Goal: Task Accomplishment & Management: Manage account settings

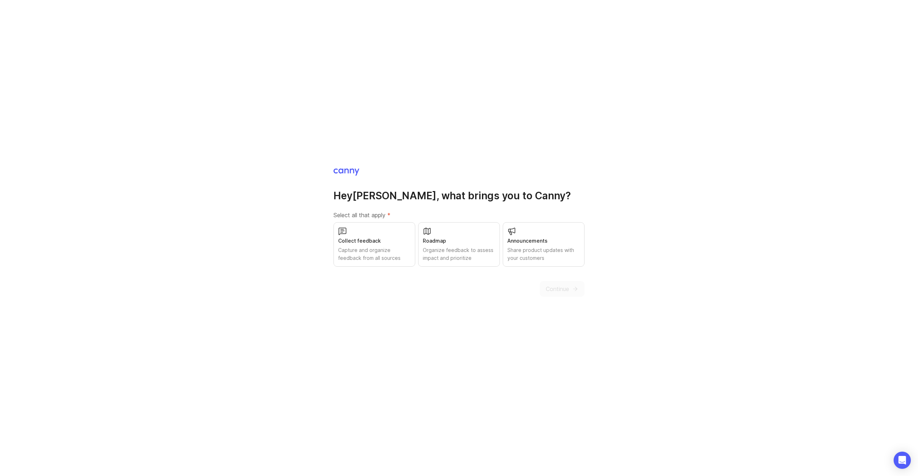
click at [388, 251] on div "Capture and organize feedback from all sources" at bounding box center [374, 254] width 72 height 16
click at [439, 251] on div "Organize feedback to assess impact and prioritize" at bounding box center [459, 254] width 72 height 16
click at [569, 290] on button "Continue" at bounding box center [562, 289] width 45 height 16
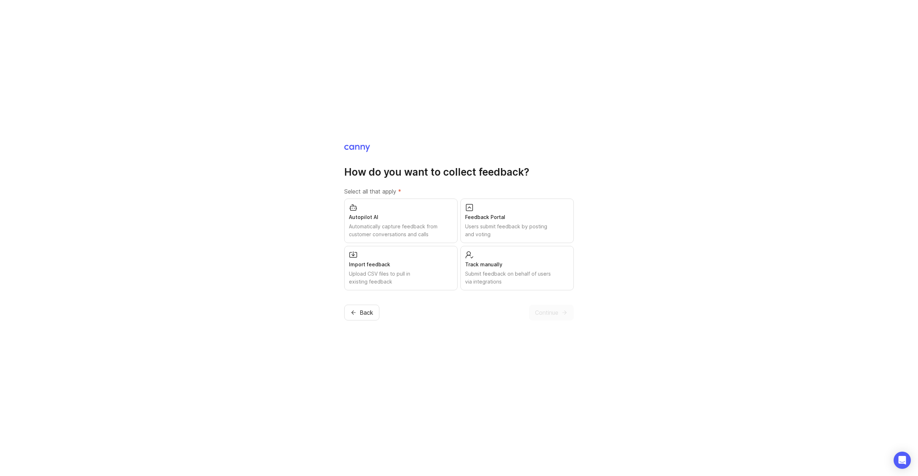
click at [409, 229] on div "Automatically capture feedback from customer conversations and calls" at bounding box center [401, 231] width 104 height 16
click at [410, 272] on div "Upload CSV files to pull in existing feedback" at bounding box center [401, 278] width 104 height 16
click at [510, 277] on div "Submit feedback on behalf of users via integrations" at bounding box center [517, 278] width 104 height 16
click at [547, 315] on span "Continue" at bounding box center [546, 312] width 23 height 9
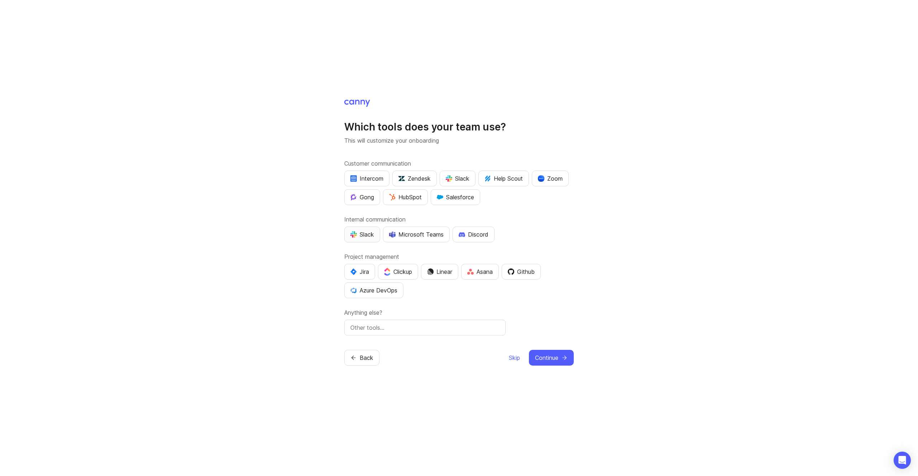
click at [362, 233] on div "Slack" at bounding box center [362, 234] width 24 height 9
click at [479, 273] on div "Asana" at bounding box center [479, 271] width 25 height 9
click at [374, 331] on input "text" at bounding box center [424, 327] width 149 height 9
type input "Aircall"
click at [550, 359] on span "Continue" at bounding box center [546, 357] width 23 height 9
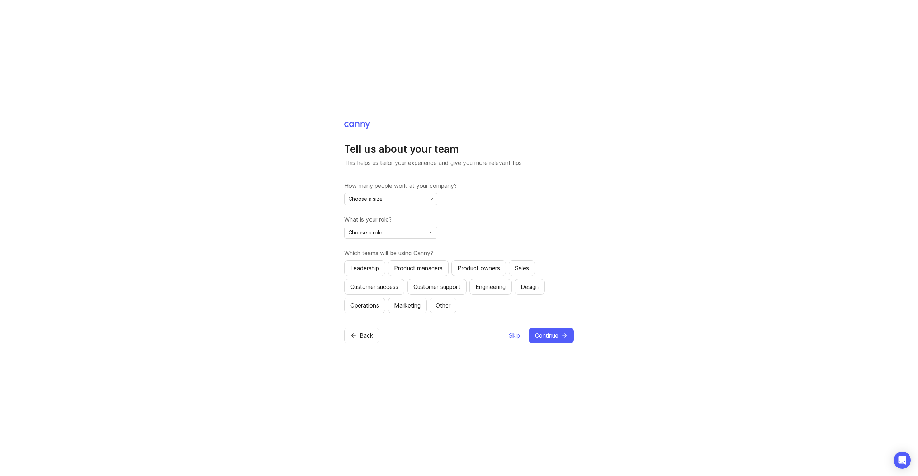
click at [391, 197] on div "Choose a size" at bounding box center [385, 198] width 81 height 11
click at [362, 241] on li "11-50" at bounding box center [391, 237] width 92 height 12
click at [365, 234] on span "Choose a role" at bounding box center [365, 233] width 34 height 8
click at [367, 325] on span "Marketing" at bounding box center [361, 325] width 24 height 8
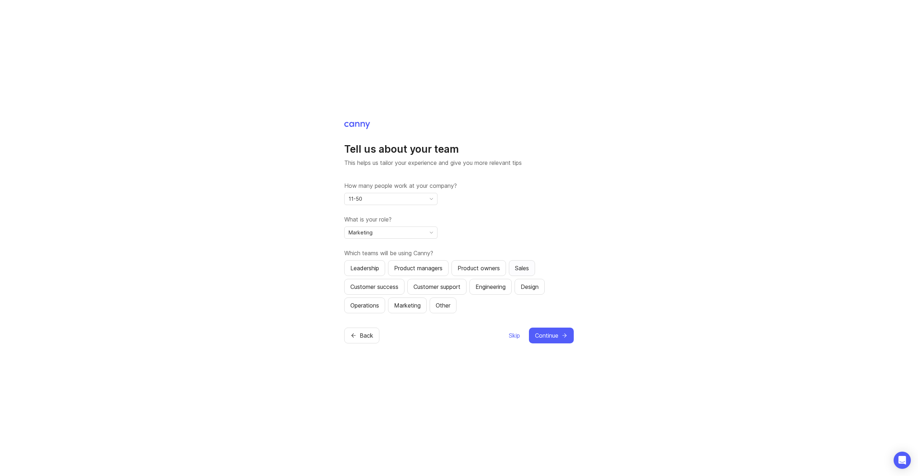
click at [527, 271] on div "Sales" at bounding box center [522, 268] width 14 height 9
click at [441, 289] on div "Customer support" at bounding box center [436, 287] width 47 height 9
click at [372, 307] on div "Operations" at bounding box center [364, 305] width 29 height 9
click at [400, 307] on div "Marketing" at bounding box center [407, 305] width 27 height 9
click at [553, 336] on span "Continue" at bounding box center [546, 335] width 23 height 9
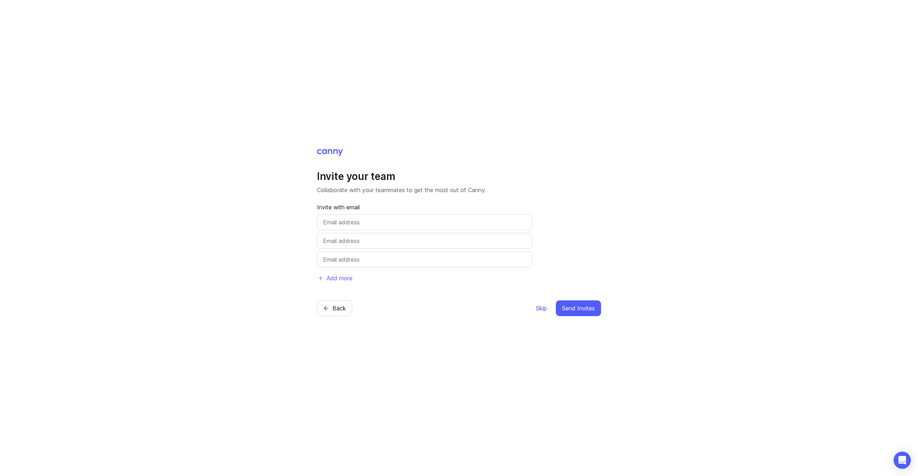
click at [541, 310] on span "Skip" at bounding box center [541, 308] width 11 height 9
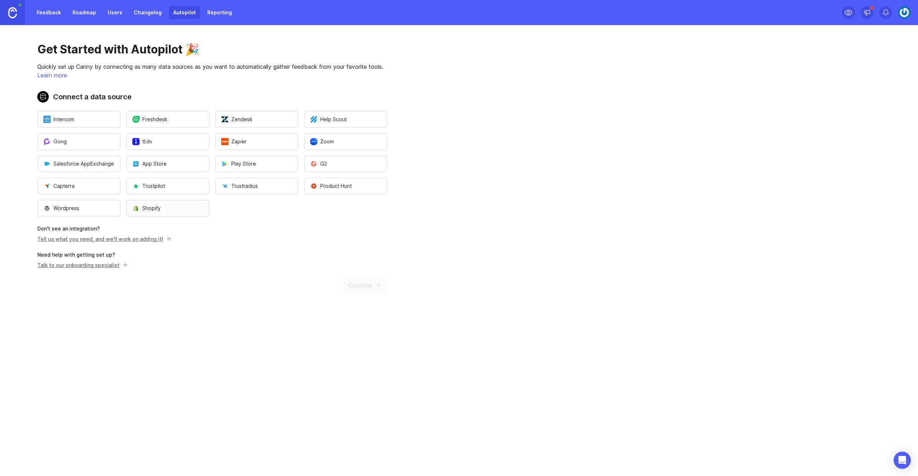
click at [157, 210] on span "Shopify" at bounding box center [146, 208] width 28 height 7
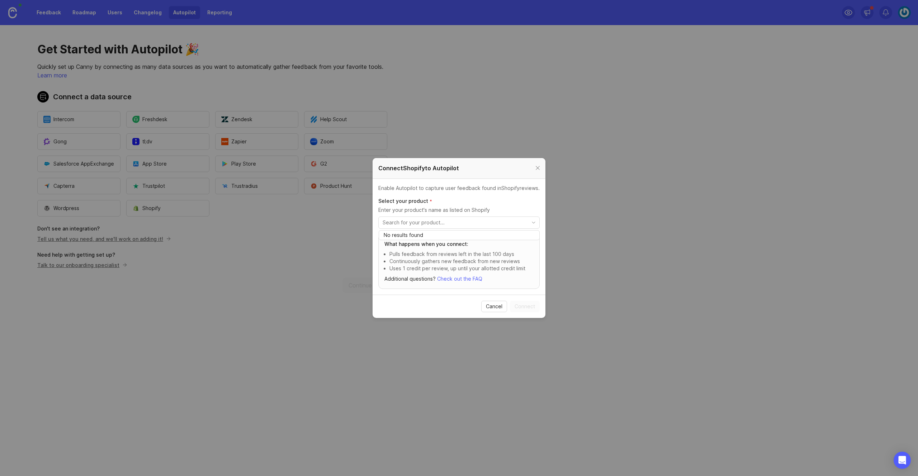
click at [450, 223] on input "toggle menu" at bounding box center [455, 223] width 144 height 8
click at [497, 306] on span "Cancel" at bounding box center [494, 306] width 16 height 7
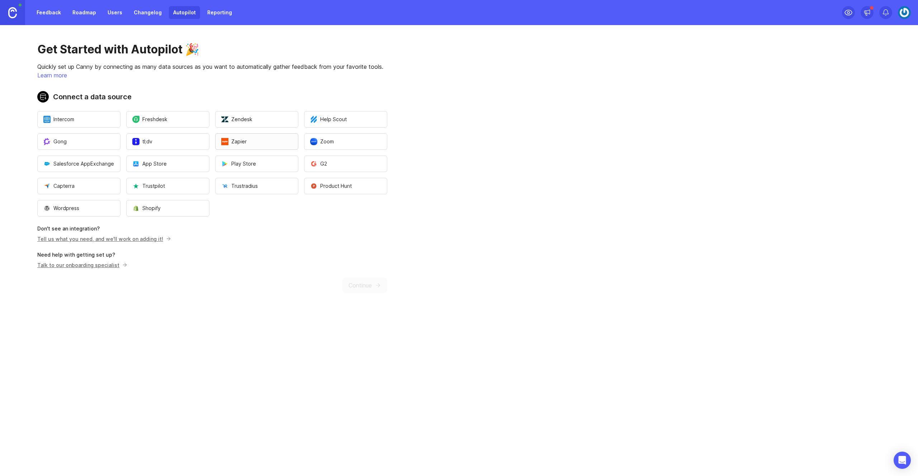
click at [266, 145] on button "Zapier" at bounding box center [256, 141] width 83 height 16
click at [49, 13] on link "Feedback" at bounding box center [48, 12] width 33 height 13
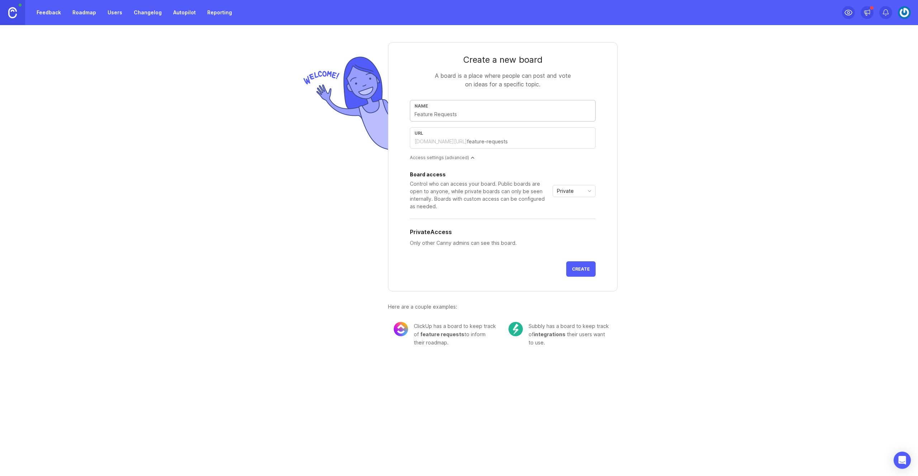
type input "S"
type input "s"
type input "Sa"
type input "sa"
type input "Sal"
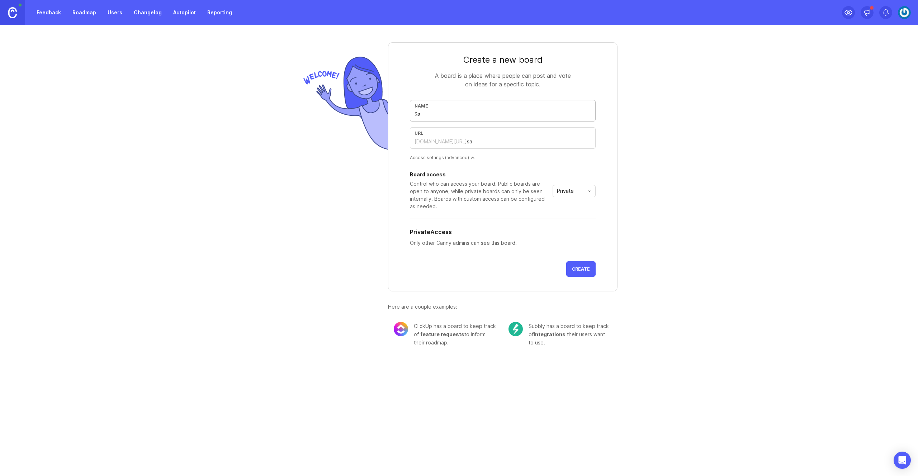
type input "sal"
type input "Sale"
type input "sale"
type input "Sales"
type input "sales"
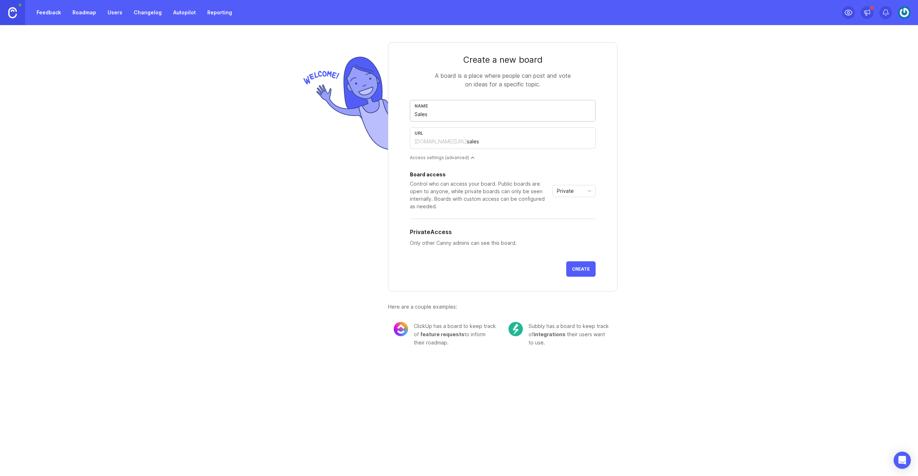
type input "Sales F"
type input "sales-f"
type input "Sales Fe"
type input "sales-fe"
type input "Sales Fee"
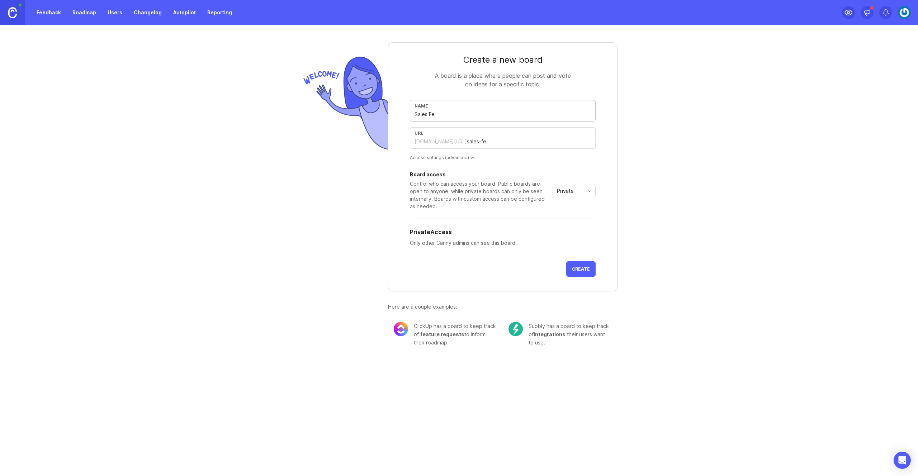
type input "sales-fee"
type input "Sales Feed"
type input "sales-feed"
type input "Sales Feedb"
type input "sales-feedb"
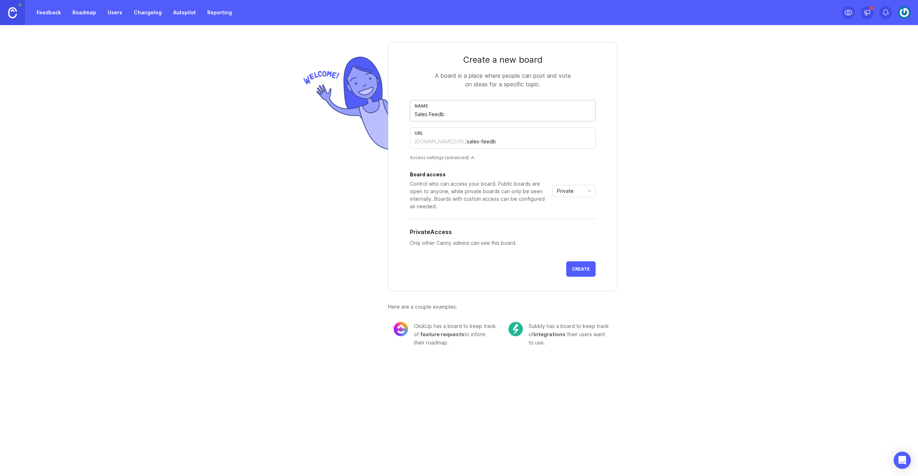
type input "Sales Feedba"
type input "sales-feedba"
type input "Sales Feedbac"
type input "sales-feedbac"
type input "Sales Feedback"
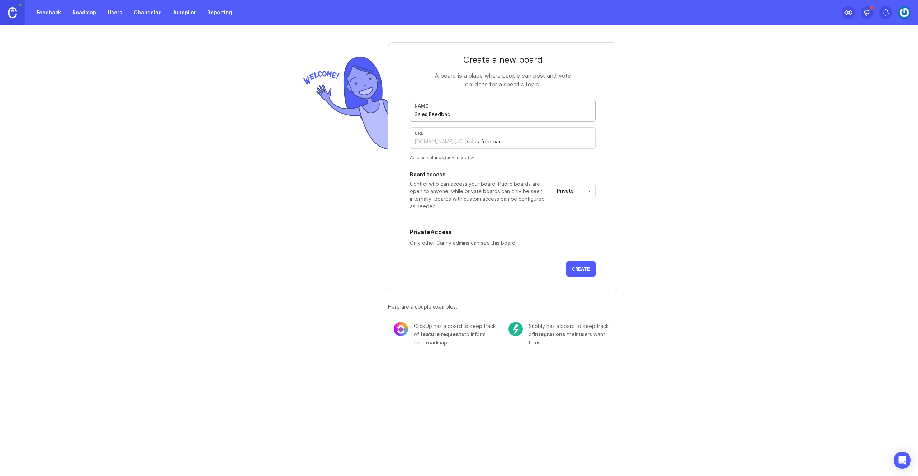
type input "sales-feedback"
type input "Sales Feedback"
click at [580, 190] on div "Private" at bounding box center [568, 190] width 31 height 11
click at [580, 273] on button "Create" at bounding box center [580, 268] width 29 height 15
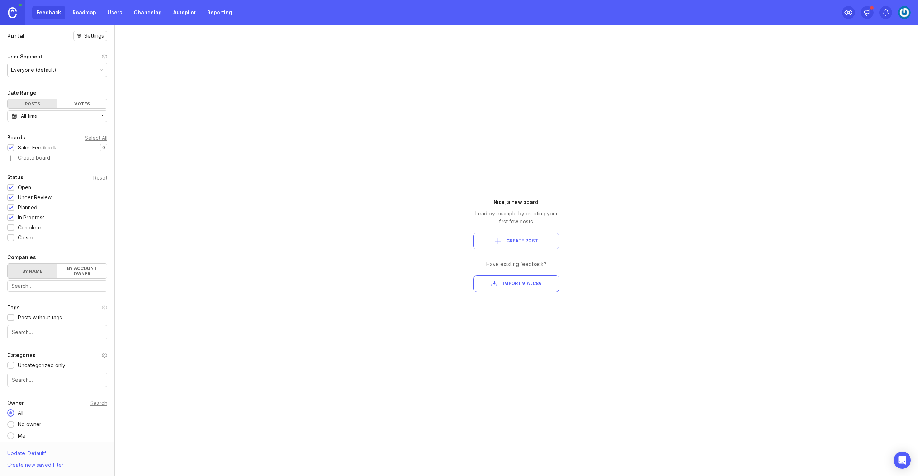
click at [521, 284] on span "Import via .csv" at bounding box center [522, 284] width 39 height 6
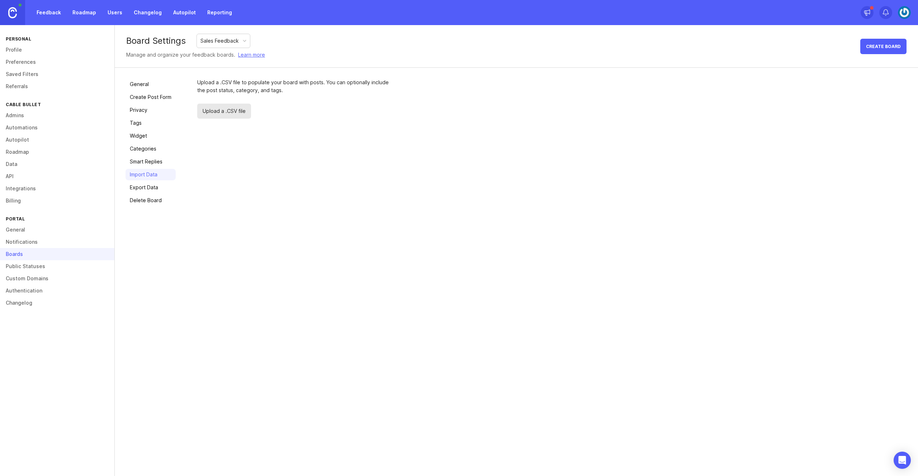
click at [224, 111] on span "Upload a .CSV file" at bounding box center [224, 111] width 54 height 15
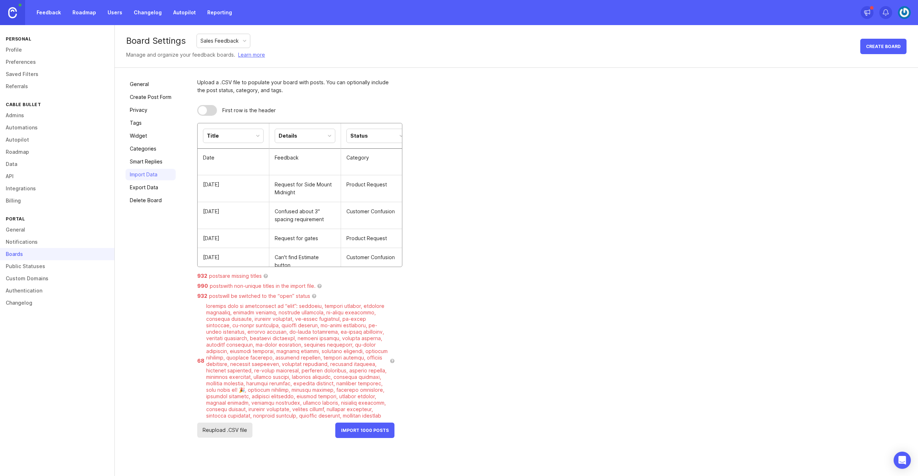
click at [257, 134] on div at bounding box center [258, 136] width 4 height 4
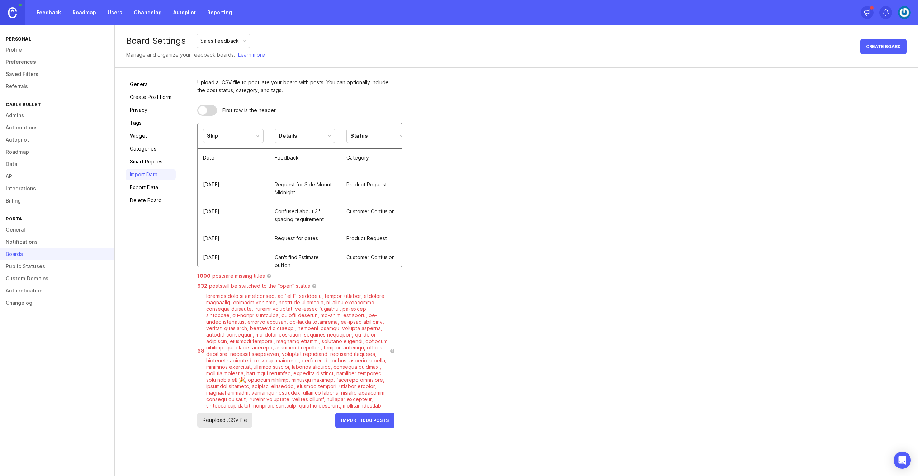
click at [320, 136] on div "Details" at bounding box center [305, 136] width 60 height 14
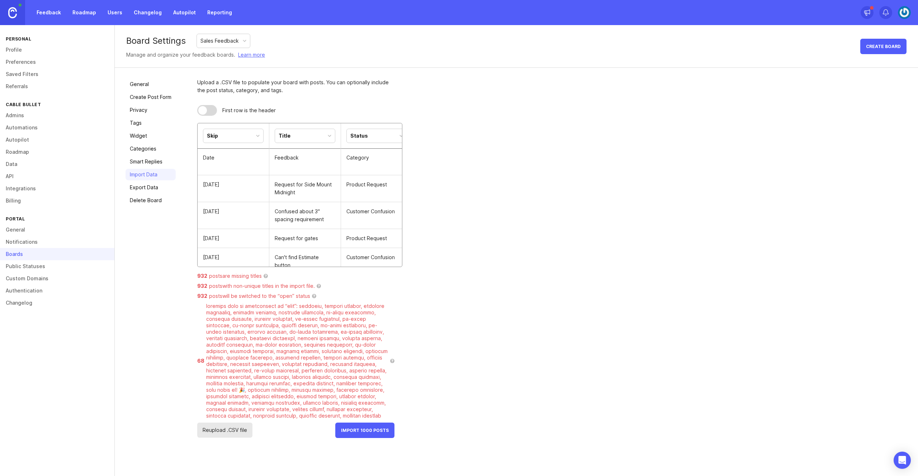
click at [383, 134] on div "Status" at bounding box center [377, 136] width 60 height 14
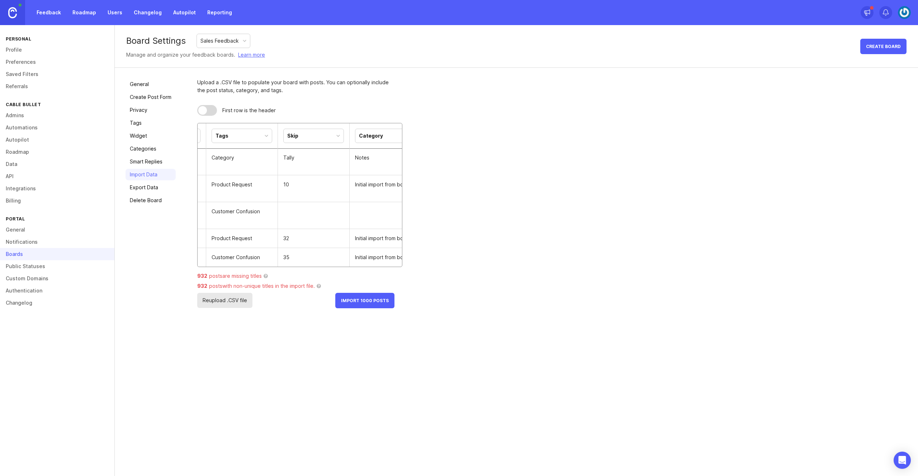
scroll to position [0, 139]
click at [324, 136] on div "Skip" at bounding box center [309, 136] width 60 height 14
click at [365, 136] on div "Category" at bounding box center [367, 136] width 24 height 8
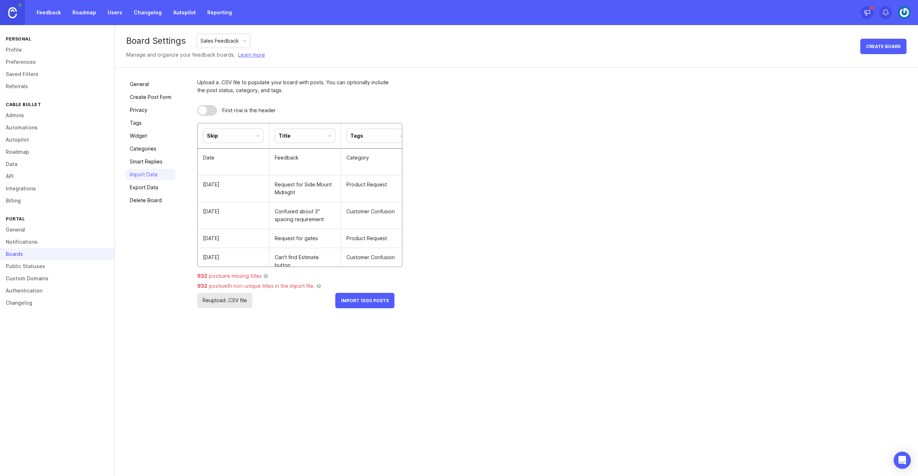
click at [203, 108] on div at bounding box center [202, 110] width 9 height 9
click at [366, 303] on button "Import 999 Posts" at bounding box center [366, 300] width 56 height 15
click at [378, 303] on span "Import 999 Posts" at bounding box center [366, 300] width 44 height 5
click at [368, 300] on span "Import 999 Posts" at bounding box center [366, 300] width 44 height 5
click at [365, 301] on span "Import 999 Posts" at bounding box center [366, 300] width 44 height 5
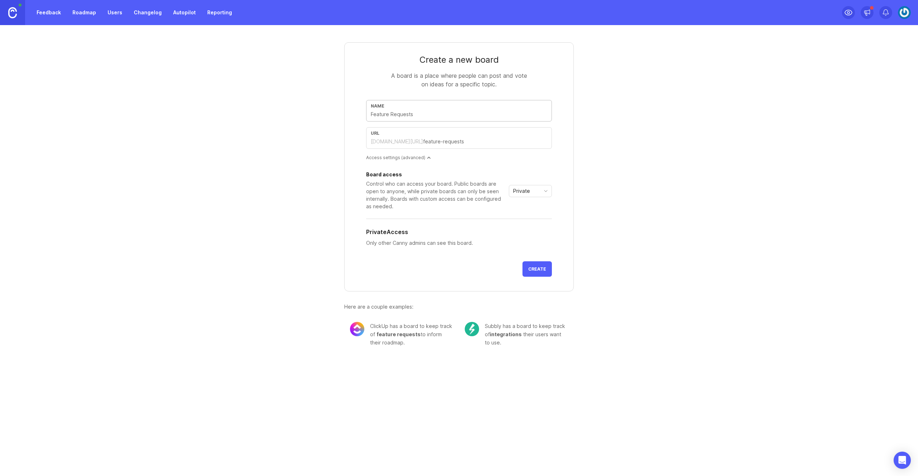
click at [48, 12] on link "Feedback" at bounding box center [48, 12] width 33 height 13
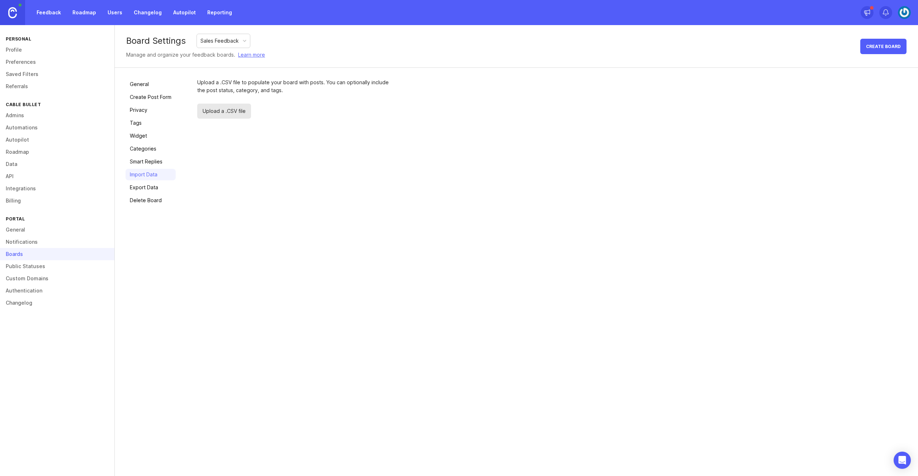
click at [223, 114] on span "Upload a .CSV file" at bounding box center [224, 111] width 54 height 15
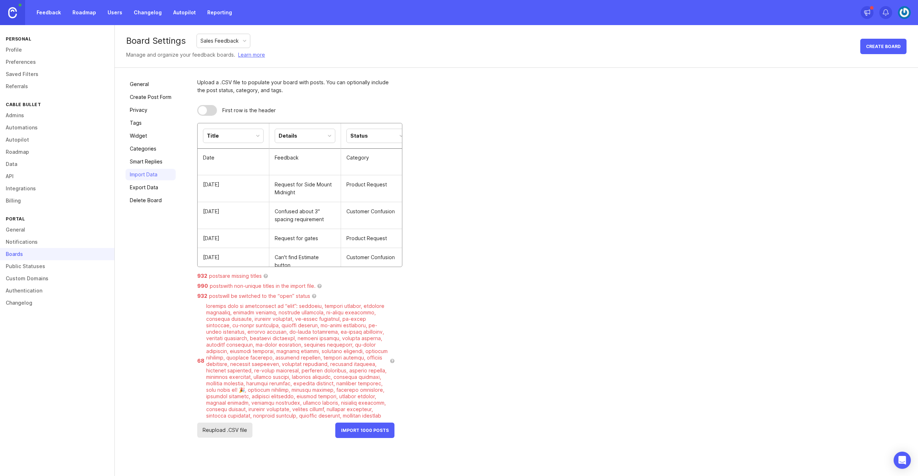
click at [248, 134] on div "Title" at bounding box center [233, 136] width 60 height 14
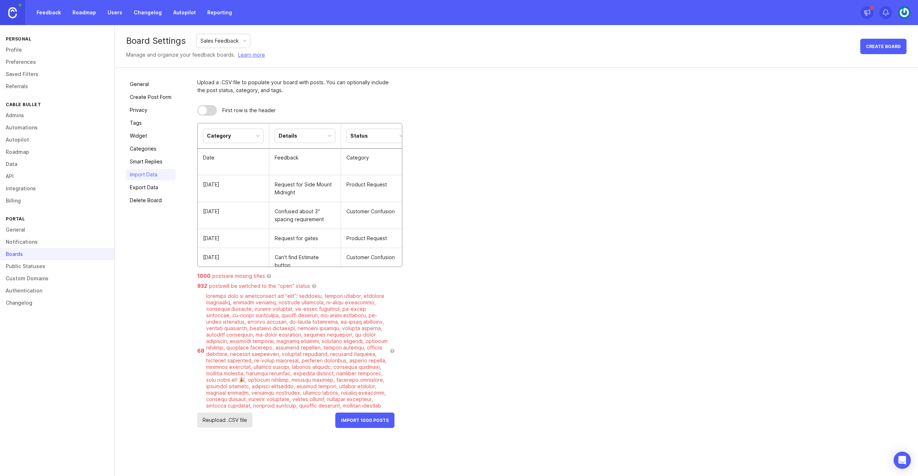
click at [204, 108] on div at bounding box center [202, 110] width 9 height 9
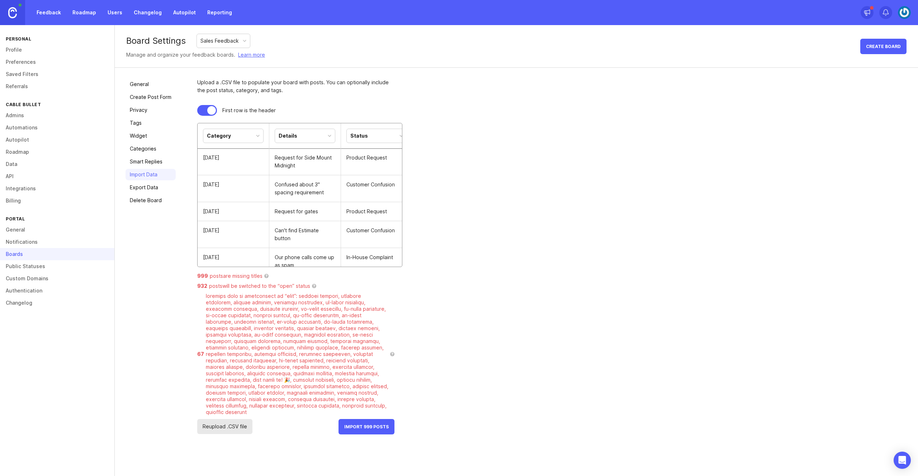
click at [307, 134] on div "Details" at bounding box center [305, 136] width 60 height 14
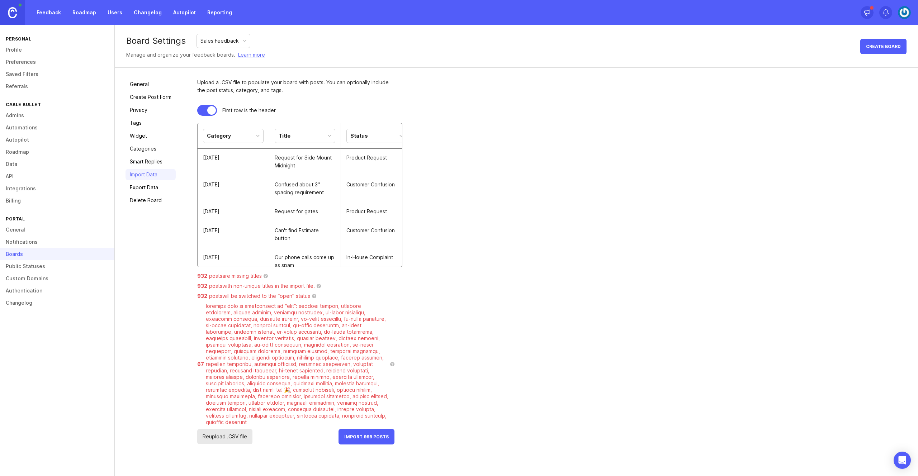
click at [365, 134] on div "Status" at bounding box center [359, 136] width 18 height 8
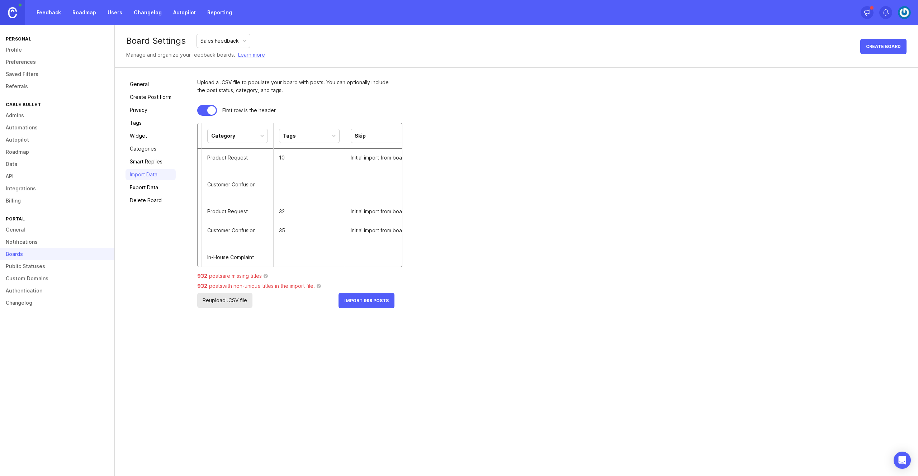
scroll to position [0, 141]
click at [298, 137] on div "Tags" at bounding box center [308, 136] width 60 height 14
click at [315, 134] on div "Skip" at bounding box center [310, 136] width 60 height 14
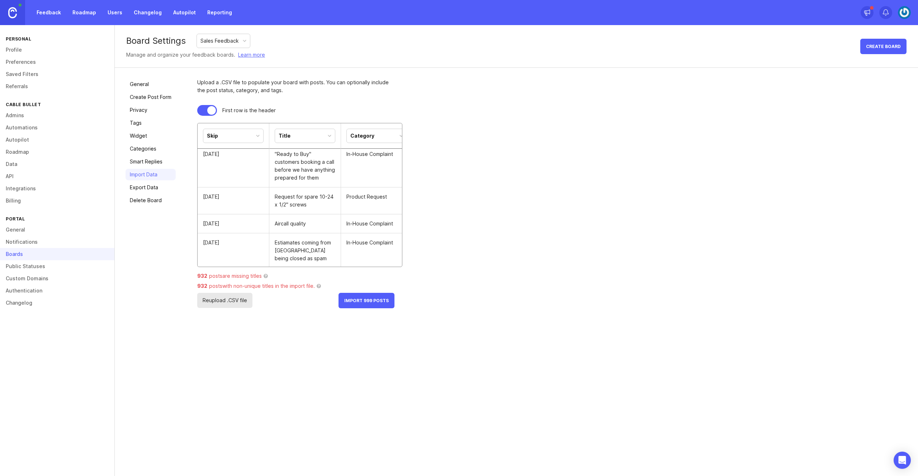
scroll to position [475, 0]
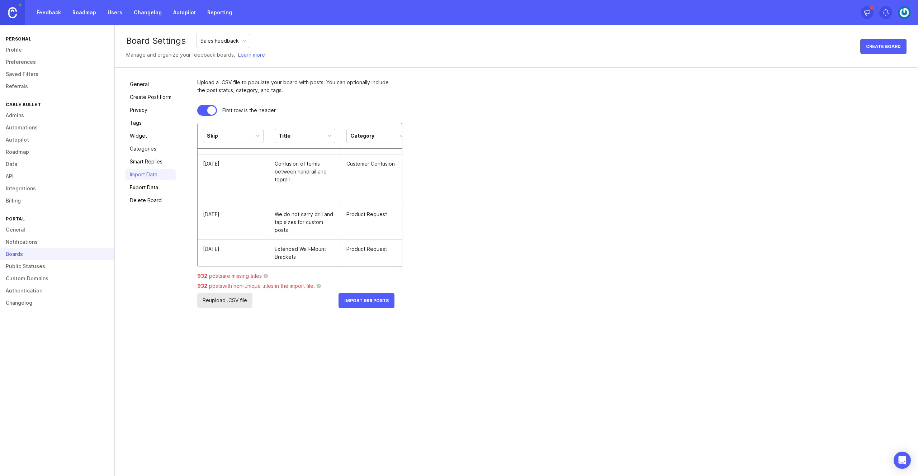
click at [228, 304] on span "Reupload .CSV file" at bounding box center [224, 300] width 55 height 15
click at [236, 300] on span "Reupload .CSV file" at bounding box center [224, 300] width 55 height 15
click at [230, 296] on span "Reupload .CSV file" at bounding box center [224, 300] width 55 height 15
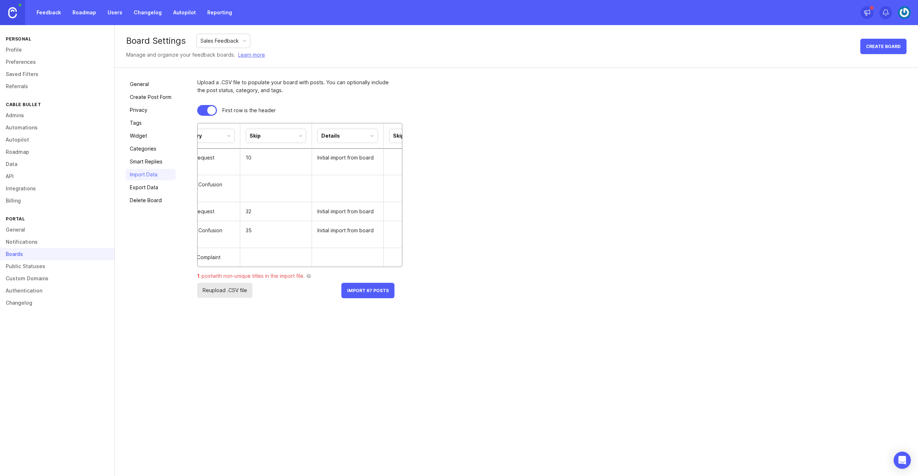
scroll to position [0, 180]
click at [261, 133] on div "Skip" at bounding box center [268, 136] width 60 height 14
click at [325, 136] on div "Skip" at bounding box center [340, 136] width 60 height 14
click at [261, 133] on div "Details" at bounding box center [268, 136] width 60 height 14
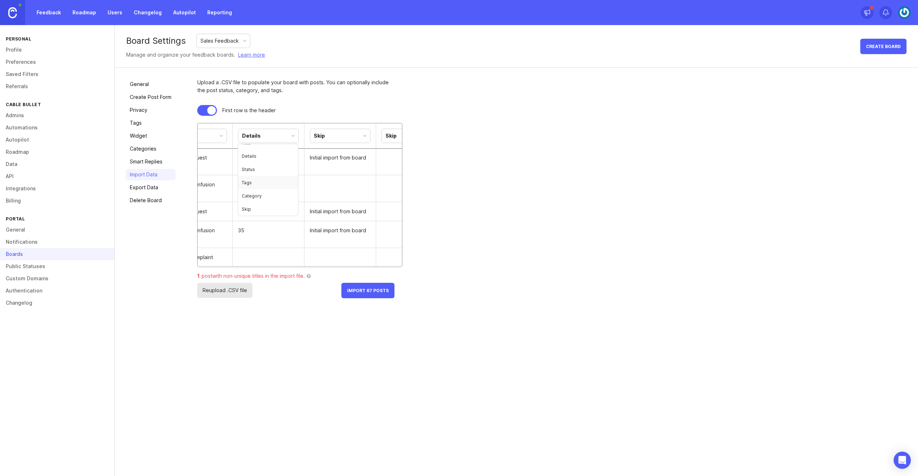
click at [324, 137] on div "Skip" at bounding box center [319, 136] width 11 height 8
click at [253, 137] on div "Skip" at bounding box center [268, 136] width 60 height 14
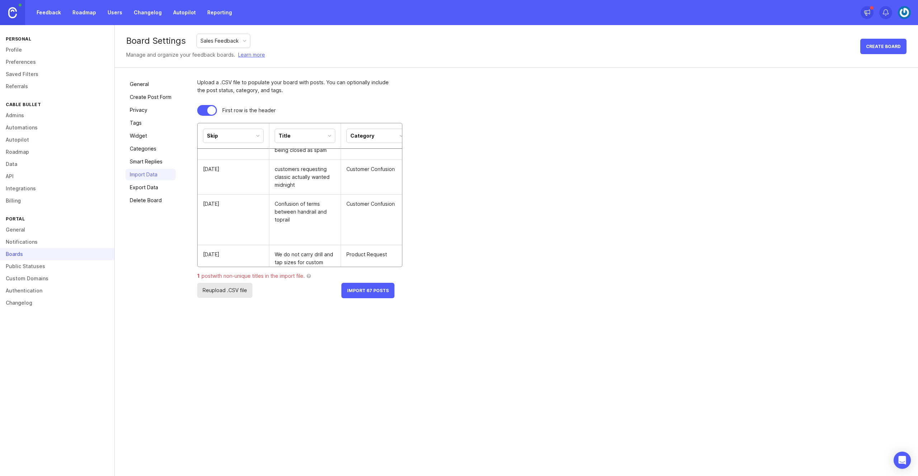
scroll to position [475, 0]
click at [366, 294] on button "Import 67 Posts" at bounding box center [367, 290] width 53 height 15
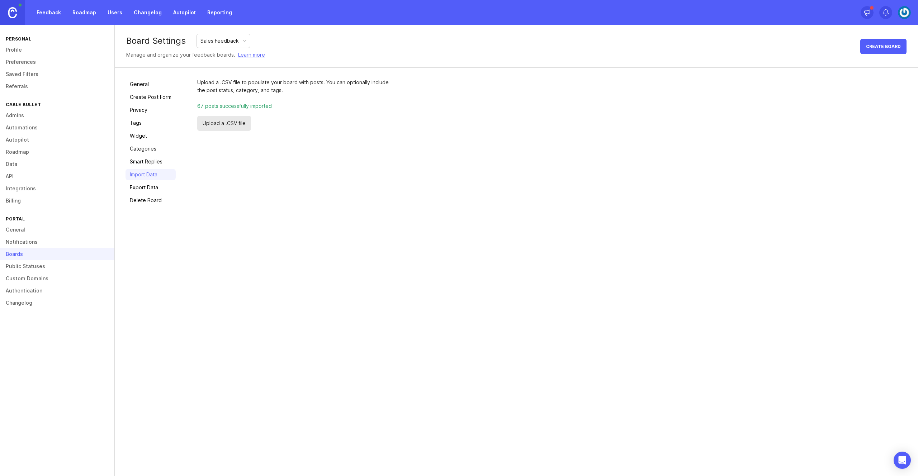
click at [141, 84] on link "General" at bounding box center [150, 84] width 50 height 11
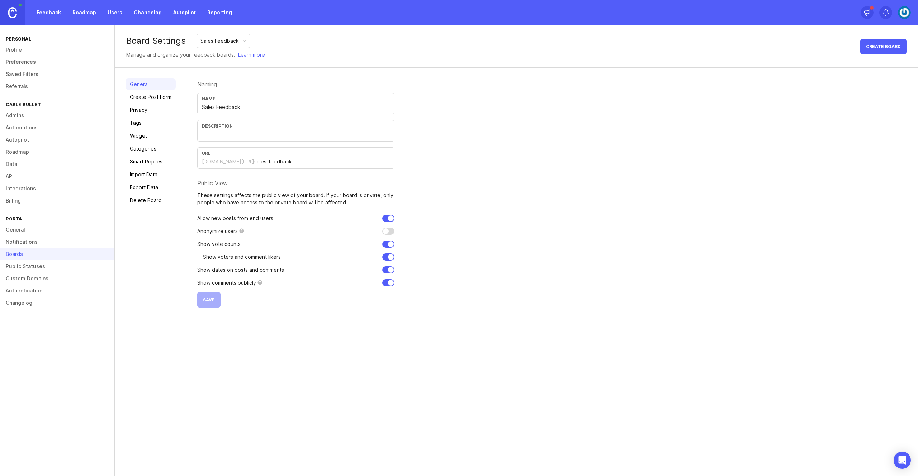
click at [50, 13] on link "Feedback" at bounding box center [48, 12] width 33 height 13
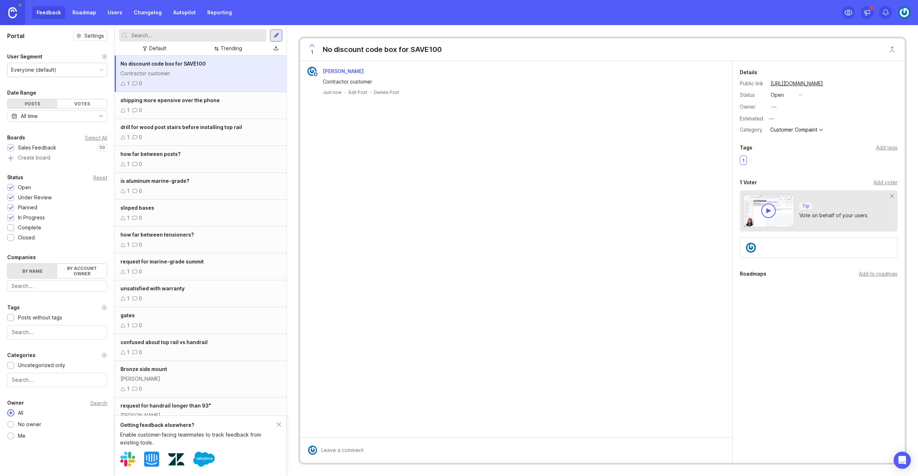
click at [227, 47] on div "Trending" at bounding box center [231, 48] width 22 height 8
click at [87, 16] on link "Roadmap" at bounding box center [84, 12] width 32 height 13
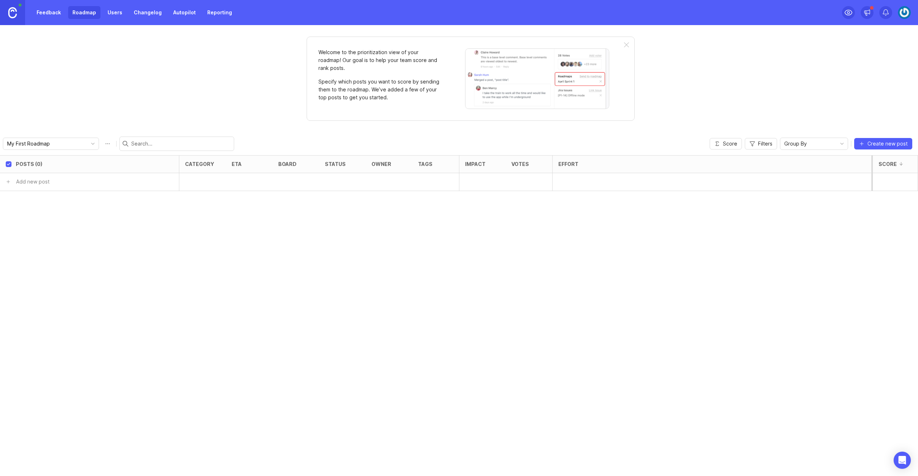
click at [45, 15] on link "Feedback" at bounding box center [48, 12] width 33 height 13
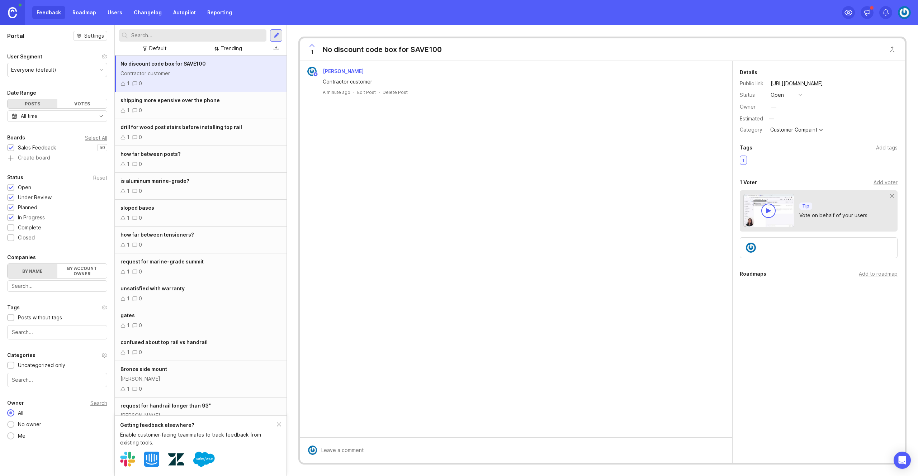
click at [311, 45] on icon at bounding box center [312, 45] width 4 height 2
click at [311, 46] on icon at bounding box center [312, 45] width 9 height 9
click at [312, 47] on icon at bounding box center [312, 45] width 9 height 9
click at [900, 457] on icon "Open Intercom Messenger" at bounding box center [902, 460] width 8 height 9
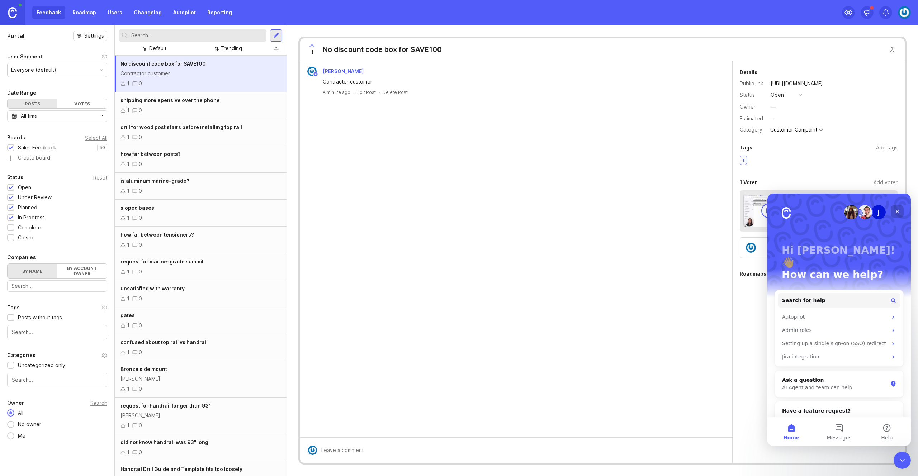
click at [898, 212] on icon "Close" at bounding box center [897, 212] width 6 height 6
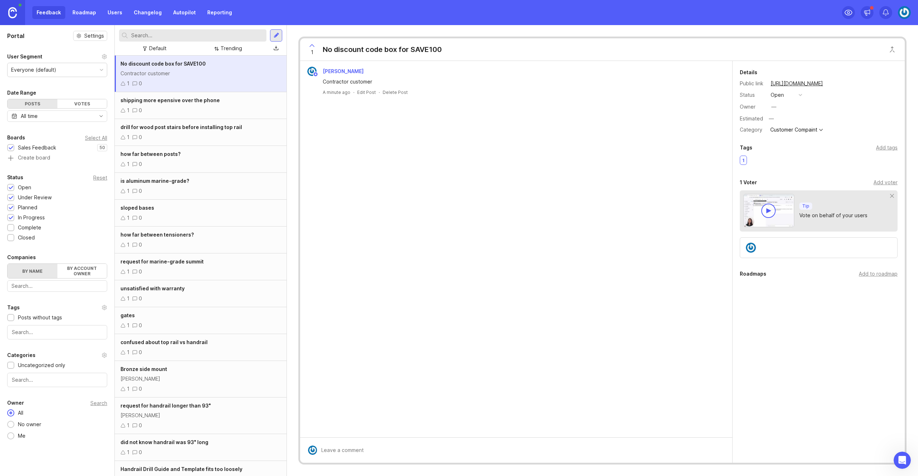
click at [277, 36] on div at bounding box center [277, 35] width 6 height 6
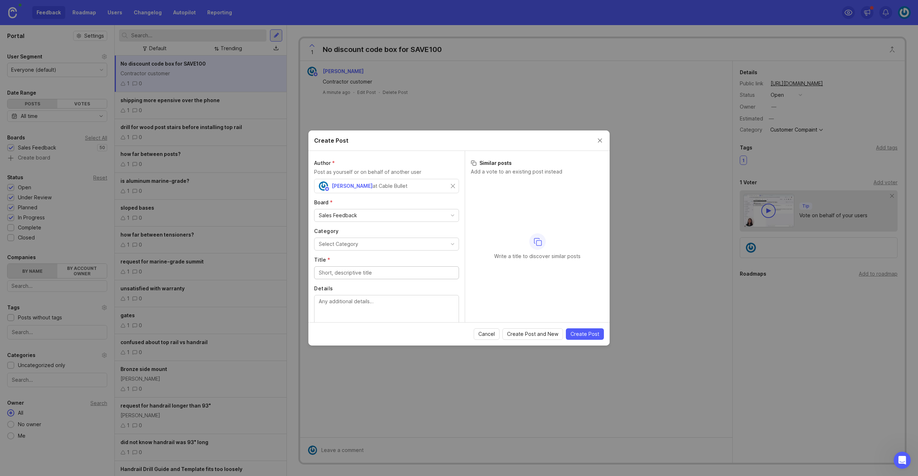
click at [338, 245] on div "Select Category" at bounding box center [338, 244] width 39 height 8
click at [599, 139] on button "Close create post modal" at bounding box center [600, 141] width 8 height 8
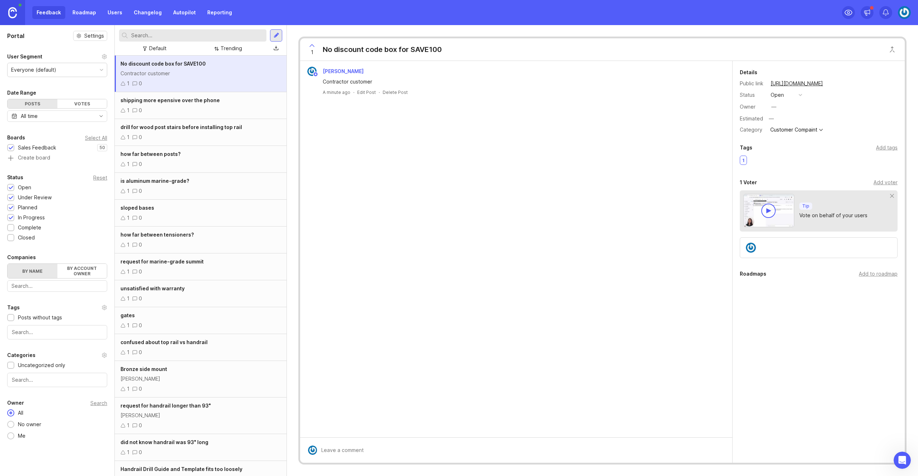
click at [184, 14] on link "Autopilot" at bounding box center [184, 12] width 31 height 13
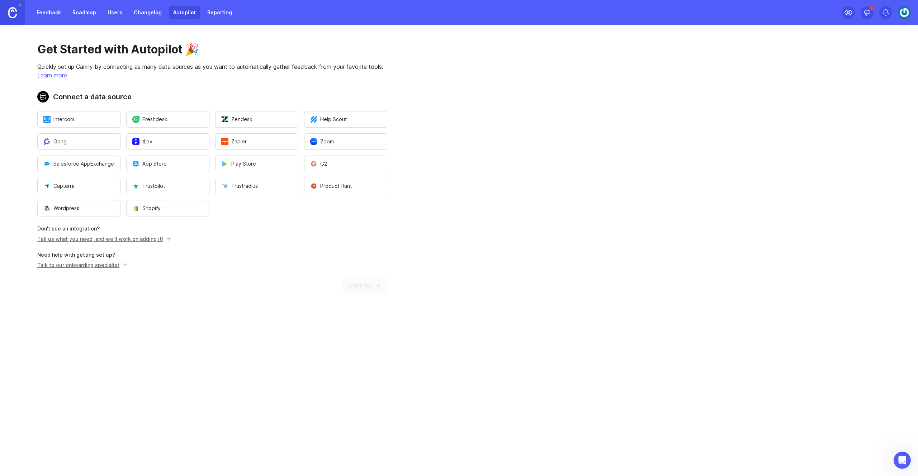
click at [213, 14] on link "Reporting" at bounding box center [219, 12] width 33 height 13
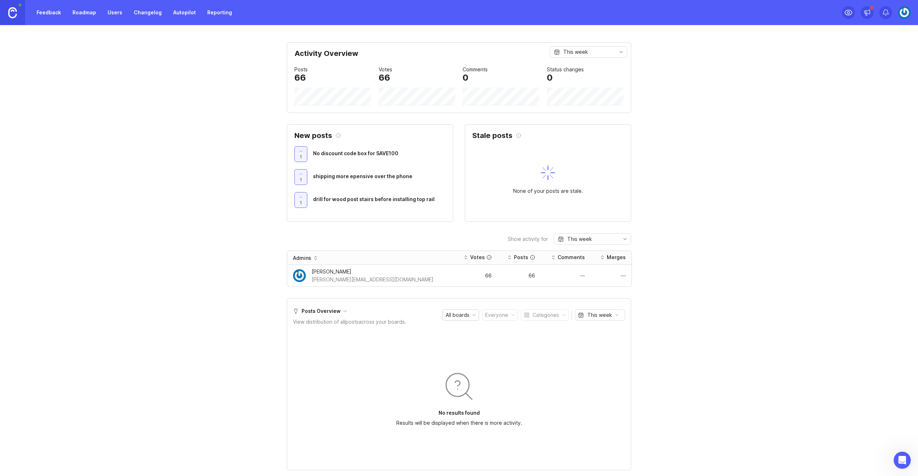
click at [903, 13] on img at bounding box center [904, 12] width 13 height 13
click at [864, 105] on p "Logout" at bounding box center [865, 104] width 17 height 7
